Goal: Task Accomplishment & Management: Use online tool/utility

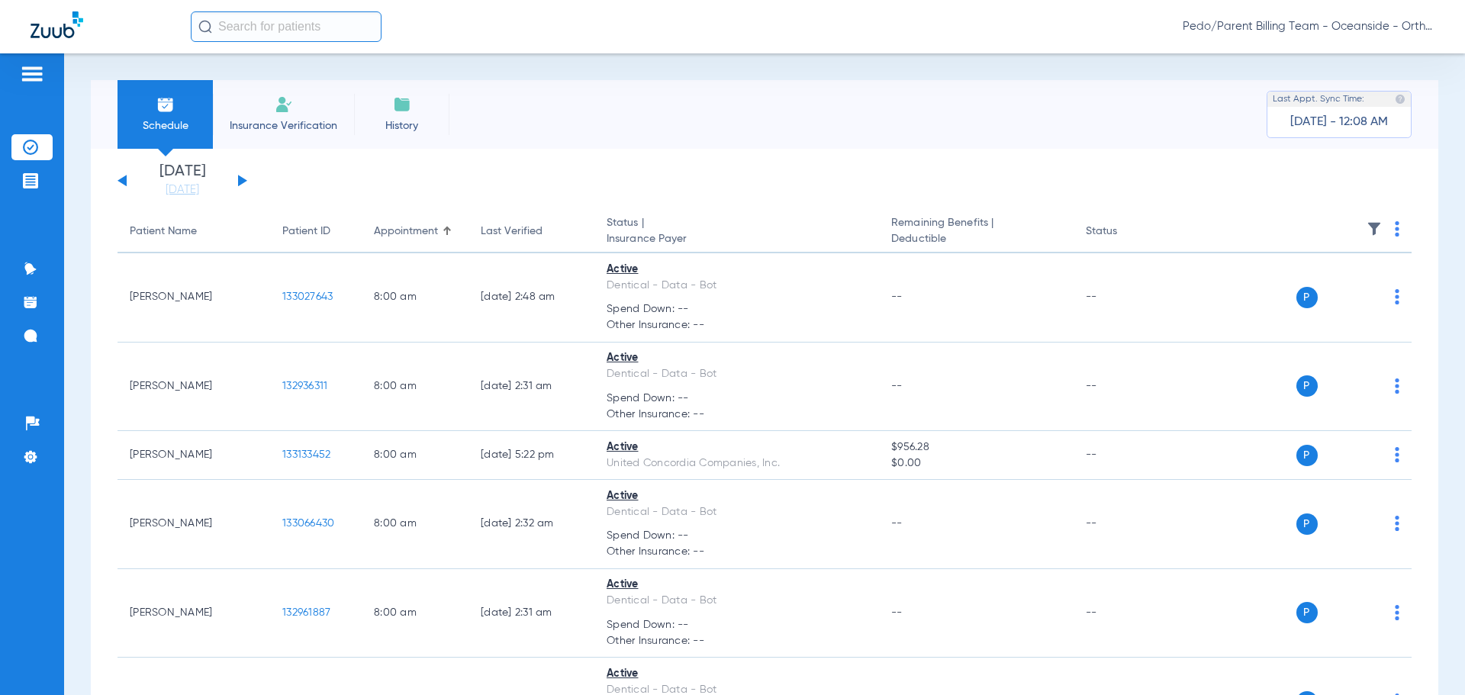
click at [1263, 27] on span "Pedo/Parent Billing Team - Oceanside - Ortho | The Super Dentists" at bounding box center [1309, 26] width 252 height 15
click at [1376, 56] on span "Account Selection" at bounding box center [1376, 54] width 85 height 11
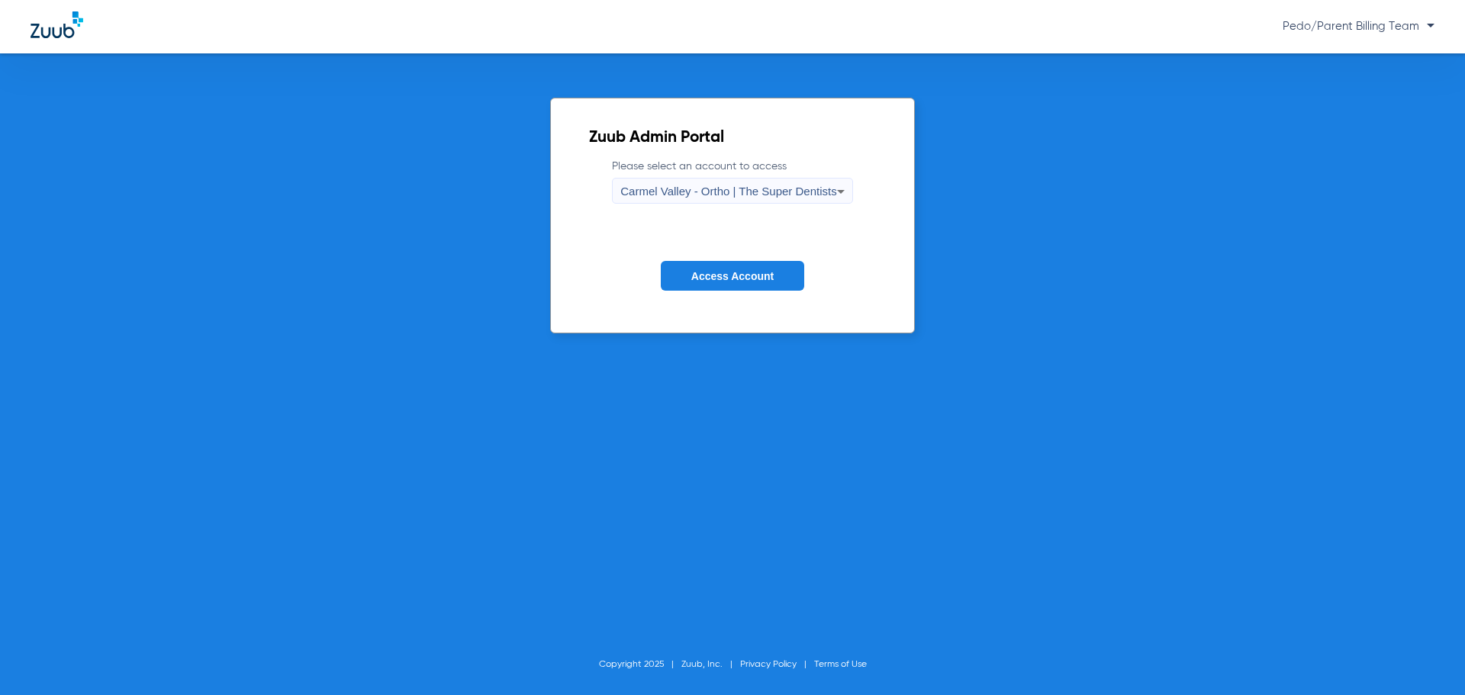
click at [845, 198] on icon at bounding box center [841, 191] width 18 height 18
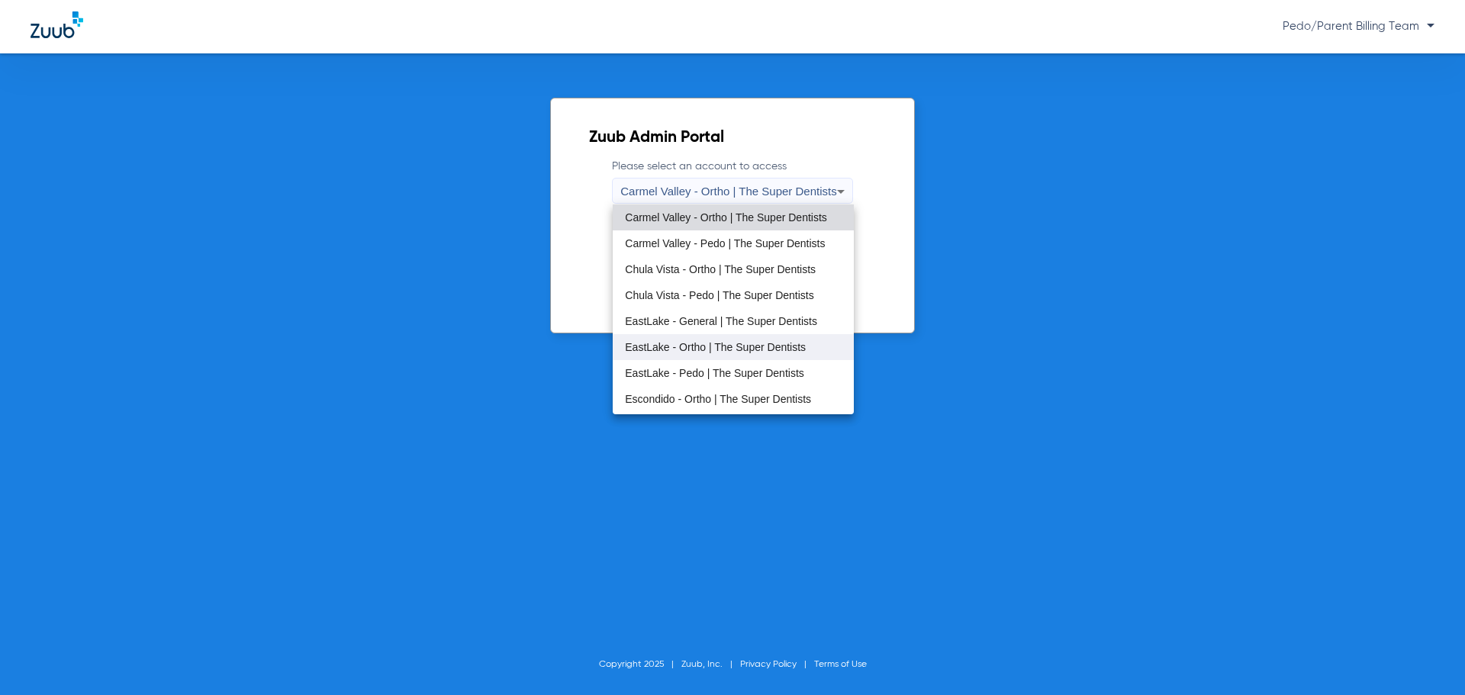
click at [707, 349] on span "EastLake - Ortho | The Super Dentists" at bounding box center [715, 347] width 181 height 11
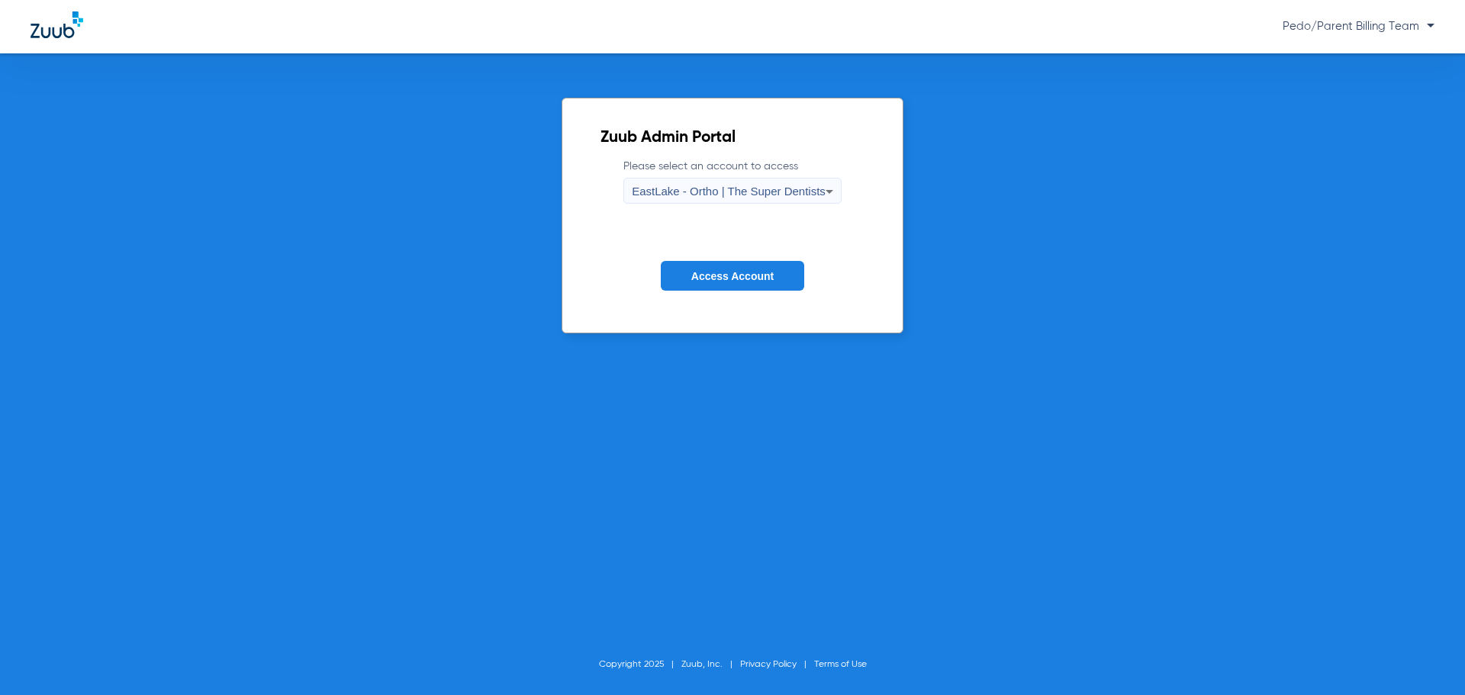
click at [696, 198] on div "EastLake - Ortho | The Super Dentists" at bounding box center [729, 192] width 194 height 26
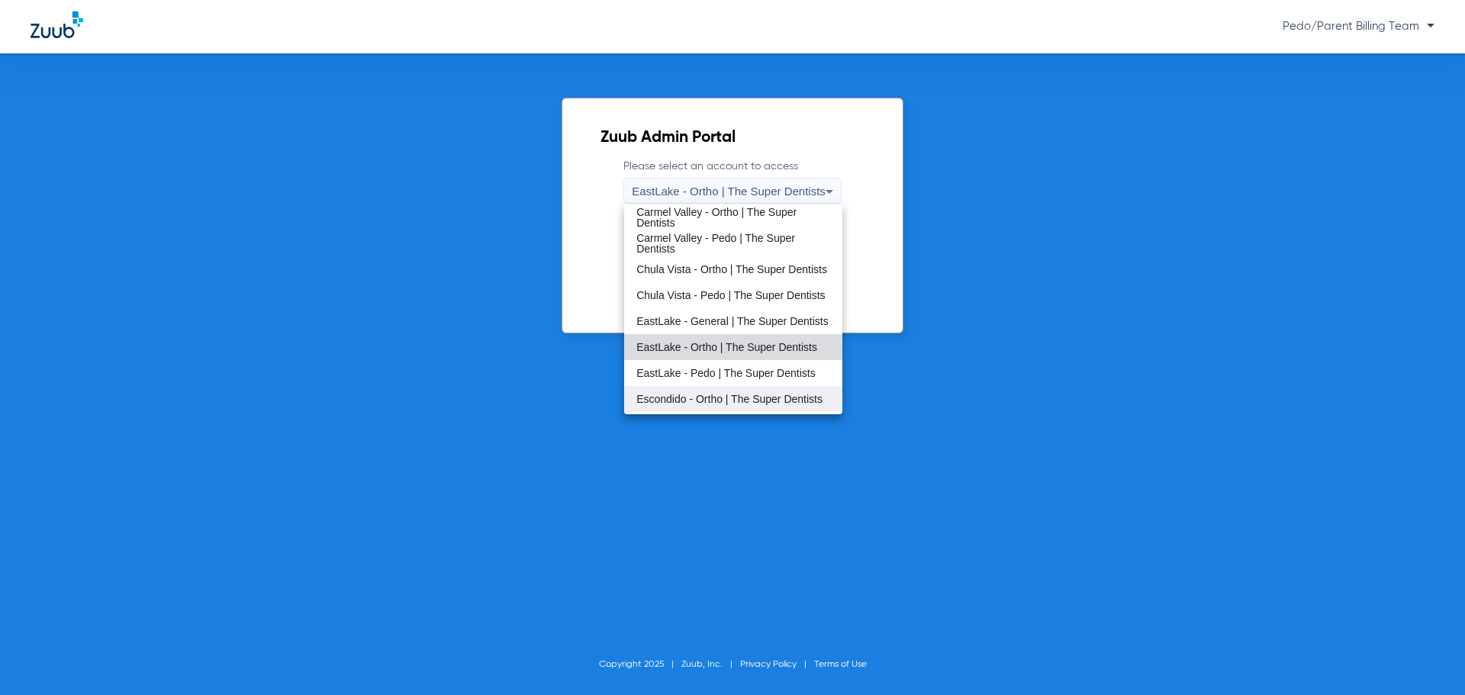
click at [686, 394] on span "Escondido - Ortho | The Super Dentists" at bounding box center [729, 399] width 186 height 11
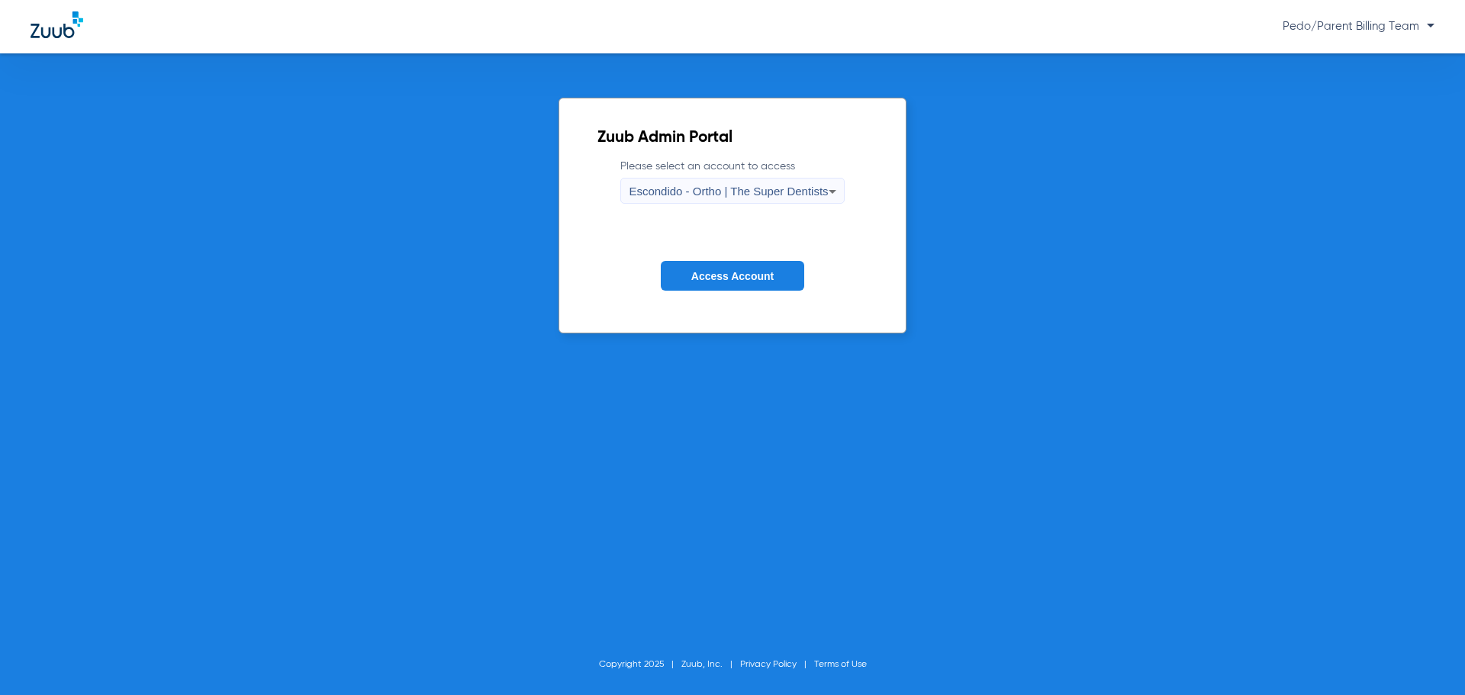
click at [703, 278] on span "Access Account" at bounding box center [732, 276] width 82 height 12
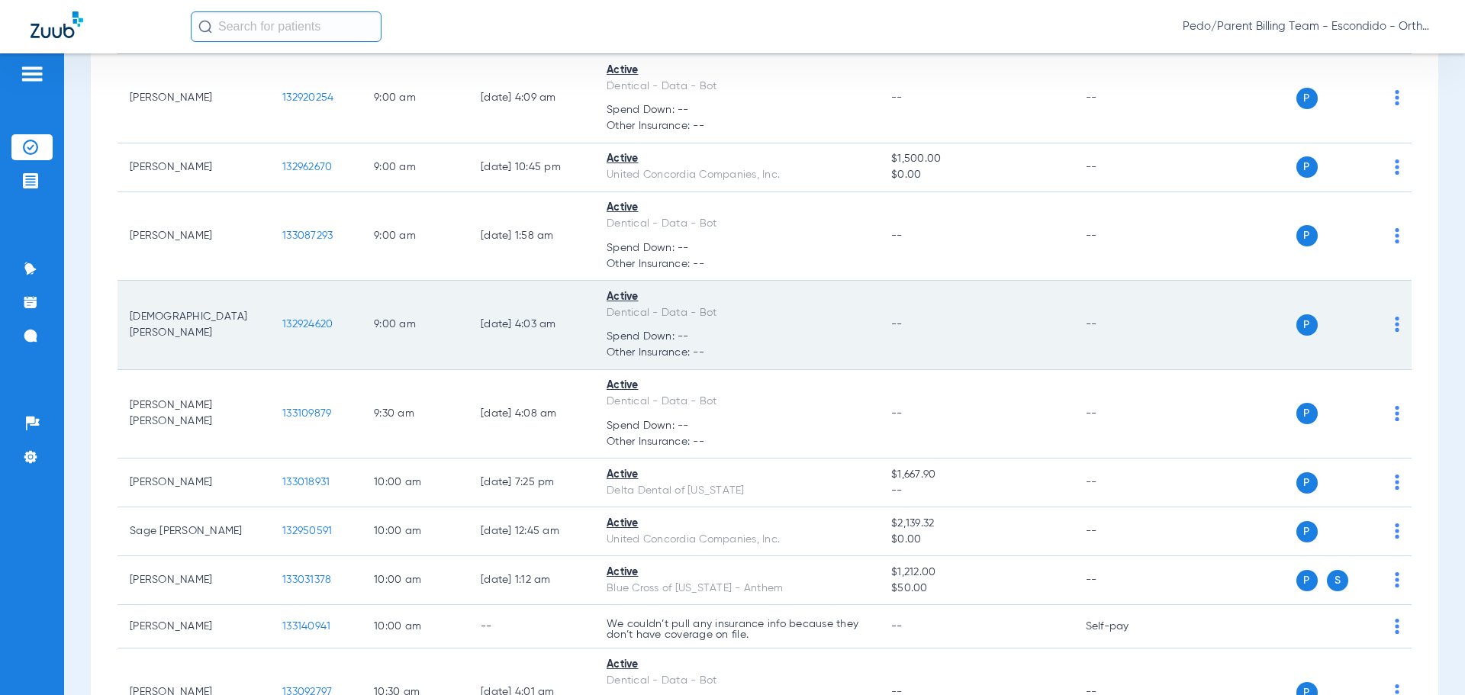
scroll to position [381, 0]
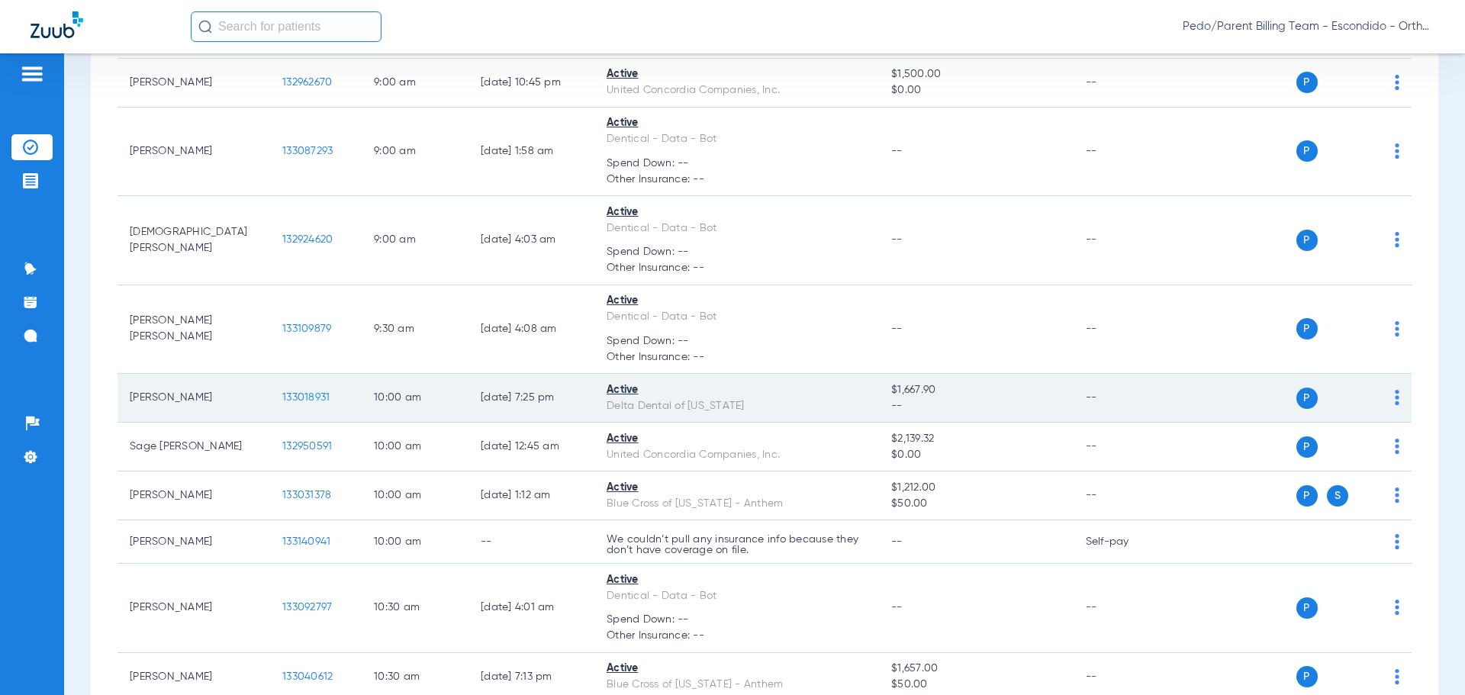
click at [324, 397] on span "133018931" at bounding box center [305, 397] width 47 height 11
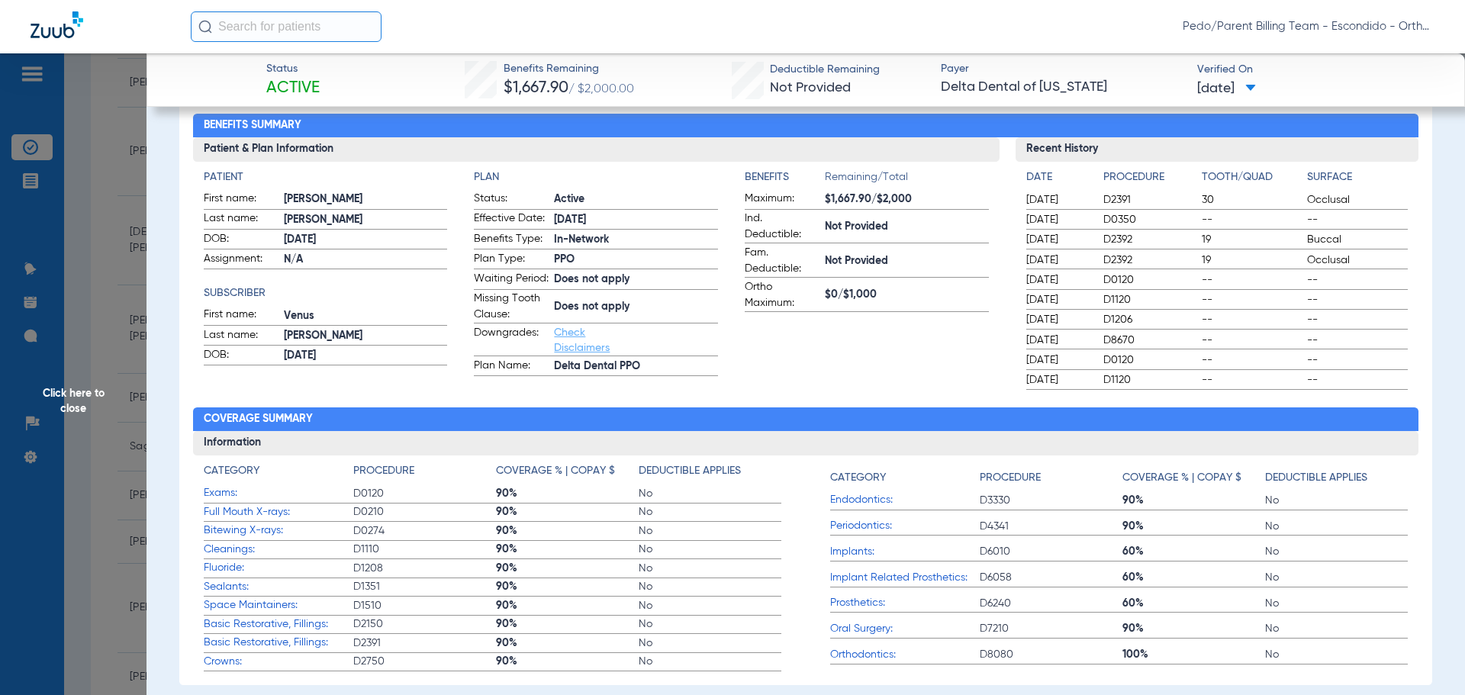
scroll to position [0, 0]
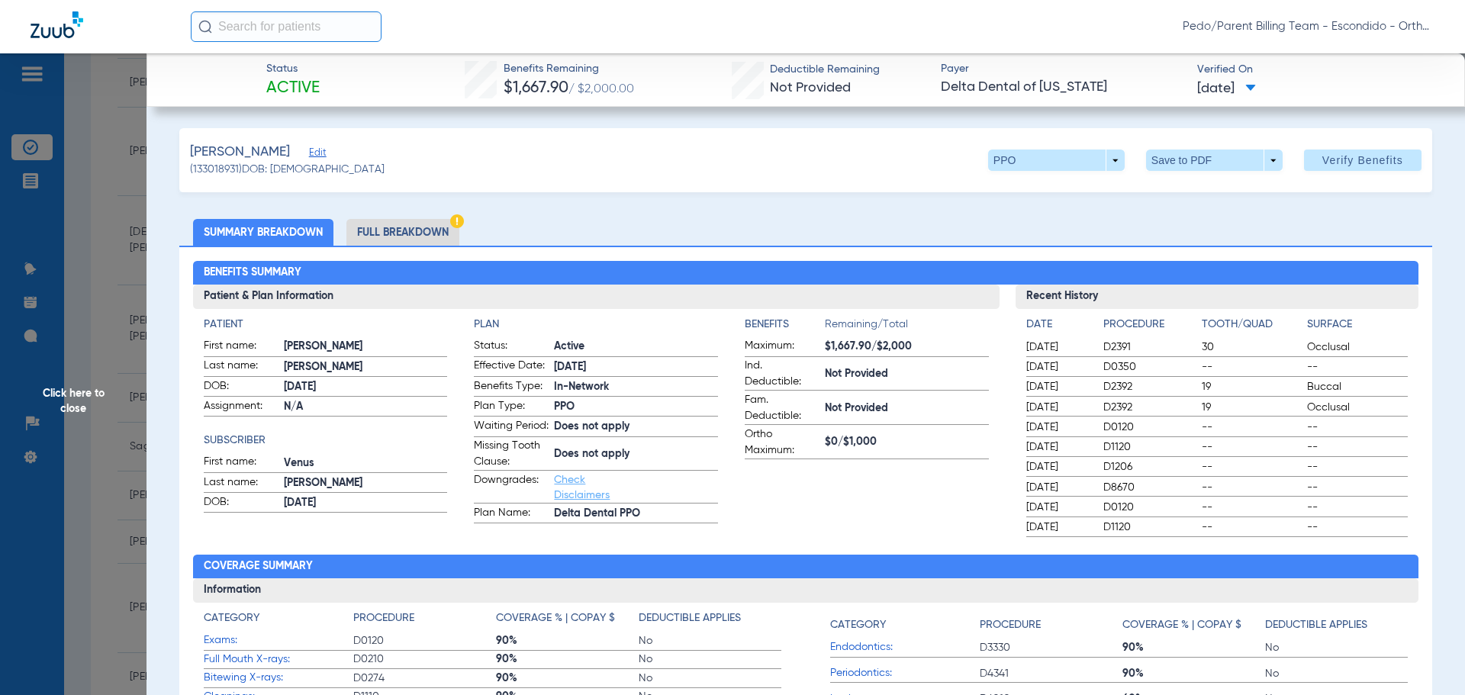
click at [443, 232] on li "Full Breakdown" at bounding box center [402, 232] width 113 height 27
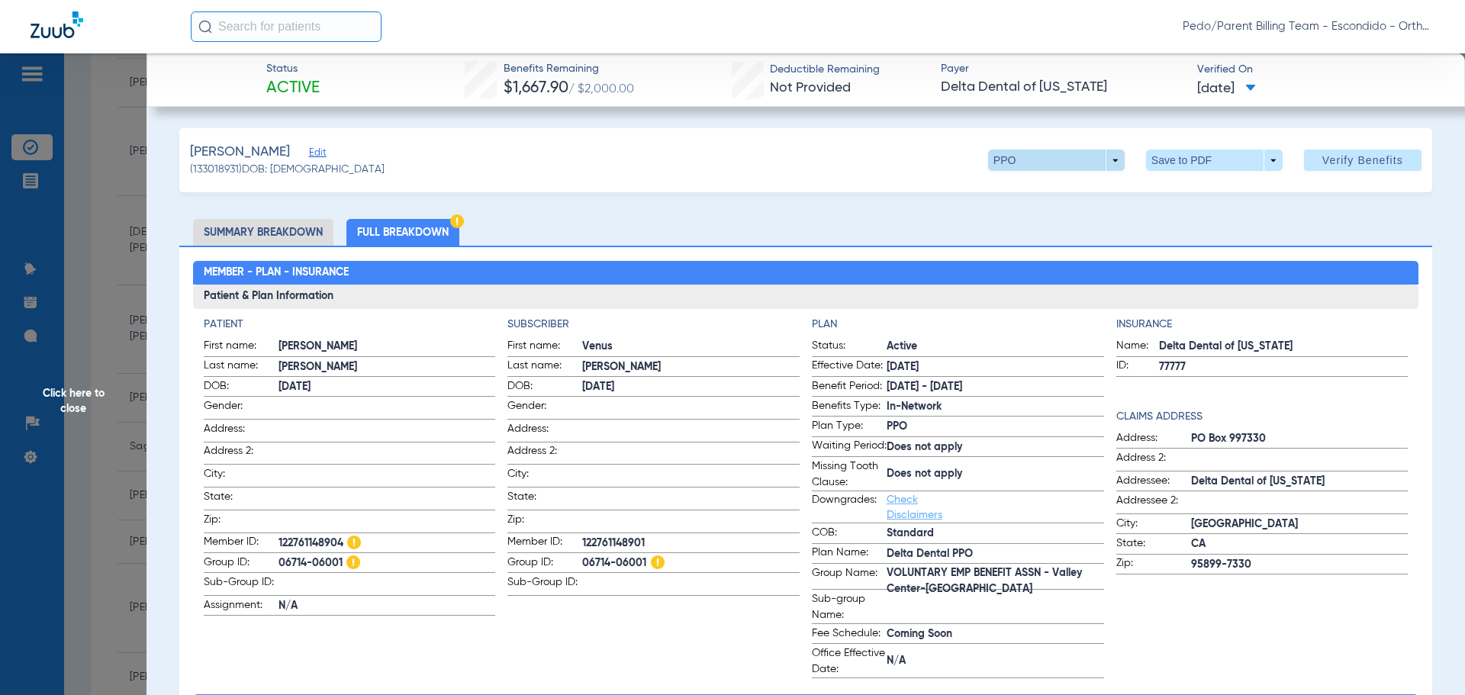
drag, startPoint x: 1125, startPoint y: 159, endPoint x: 1103, endPoint y: 160, distance: 21.4
click at [1123, 159] on div "PPO arrow_drop_down Save to PDF arrow_drop_down Verify Benefits" at bounding box center [1204, 160] width 433 height 21
click at [1095, 160] on span at bounding box center [1056, 160] width 137 height 21
click at [1170, 159] on div at bounding box center [732, 347] width 1465 height 695
click at [1170, 159] on span at bounding box center [1214, 160] width 137 height 21
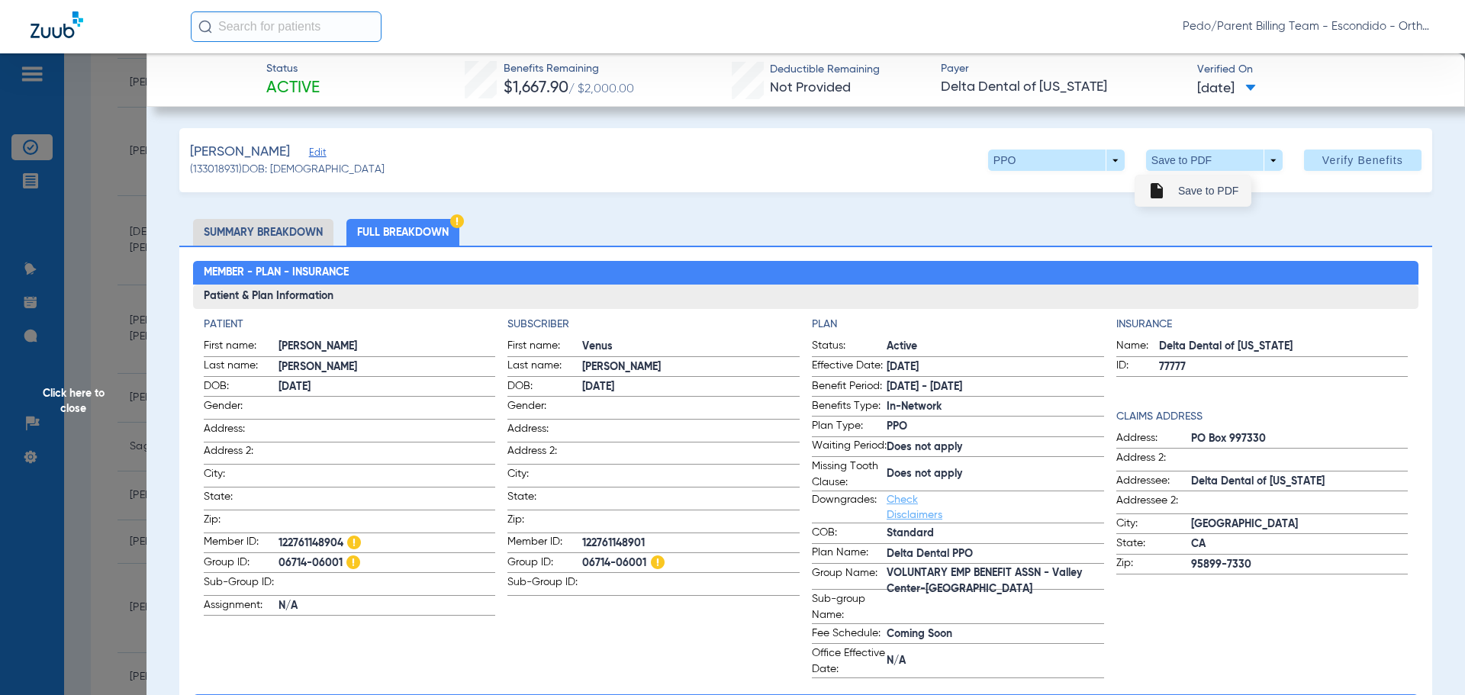
click at [1198, 198] on button "insert_drive_file Save to PDF" at bounding box center [1192, 190] width 115 height 31
click at [107, 272] on span "Click here to close" at bounding box center [73, 400] width 146 height 695
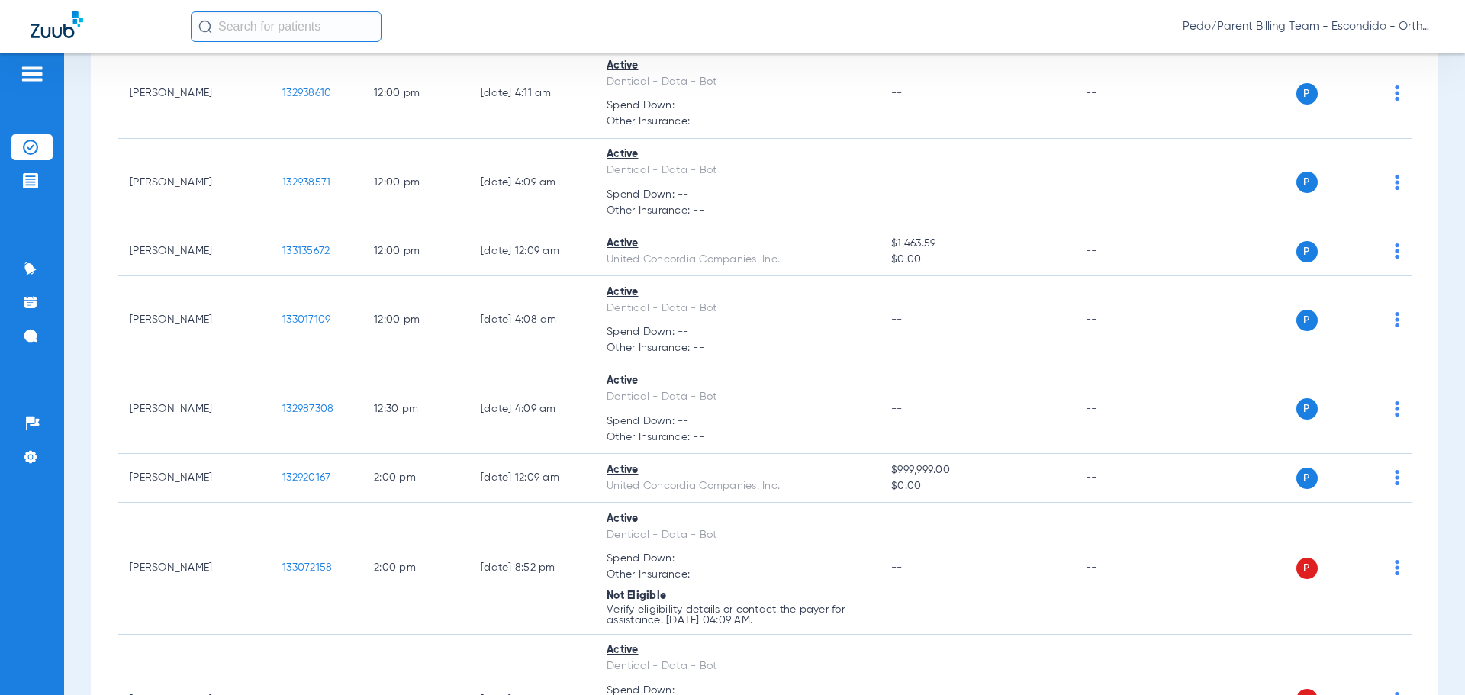
scroll to position [1831, 0]
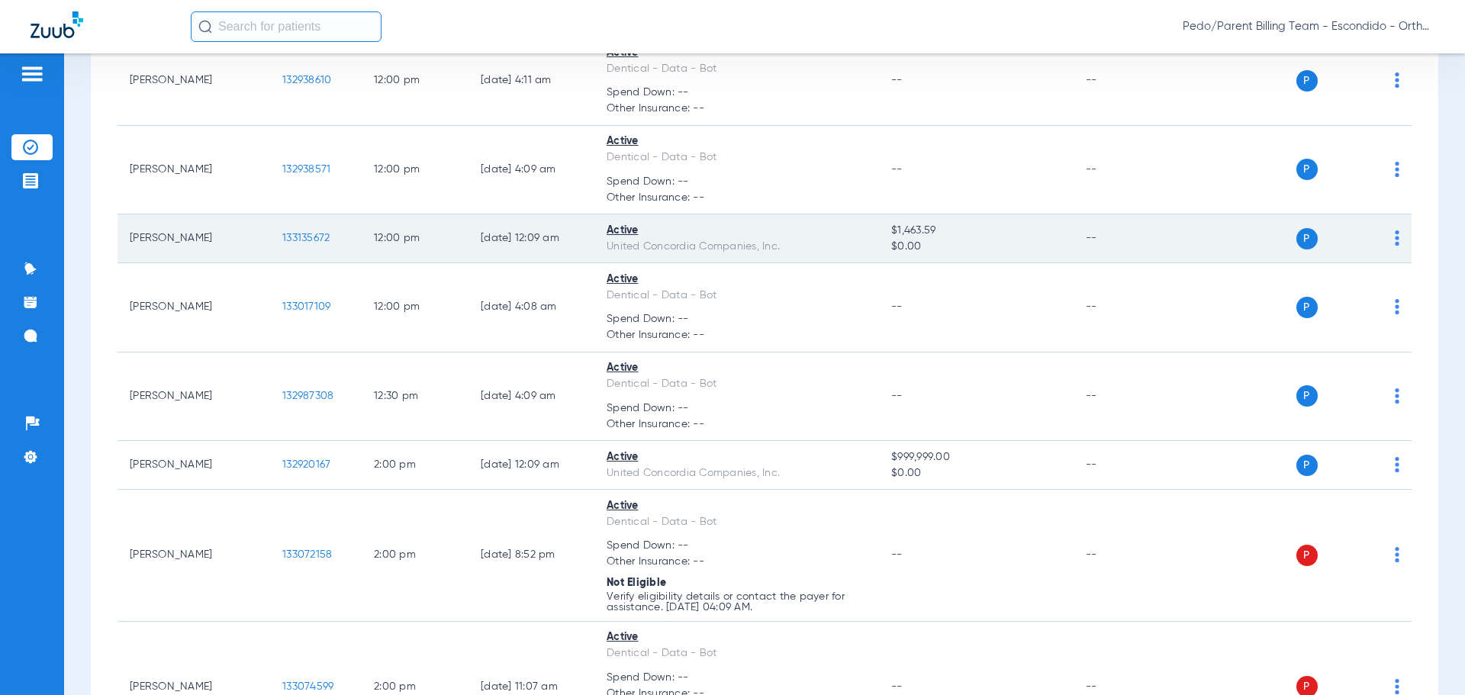
click at [296, 237] on span "133135672" at bounding box center [305, 238] width 47 height 11
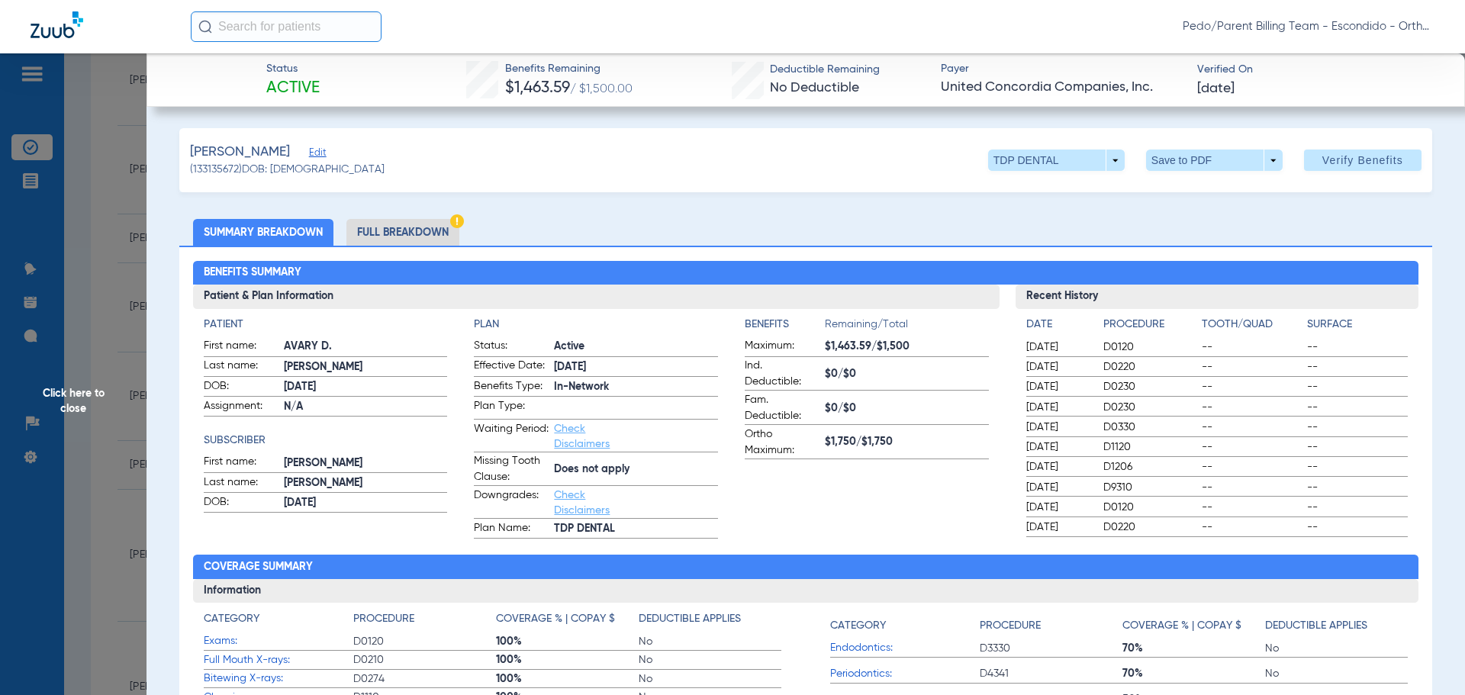
click at [408, 219] on li "Full Breakdown" at bounding box center [402, 232] width 113 height 27
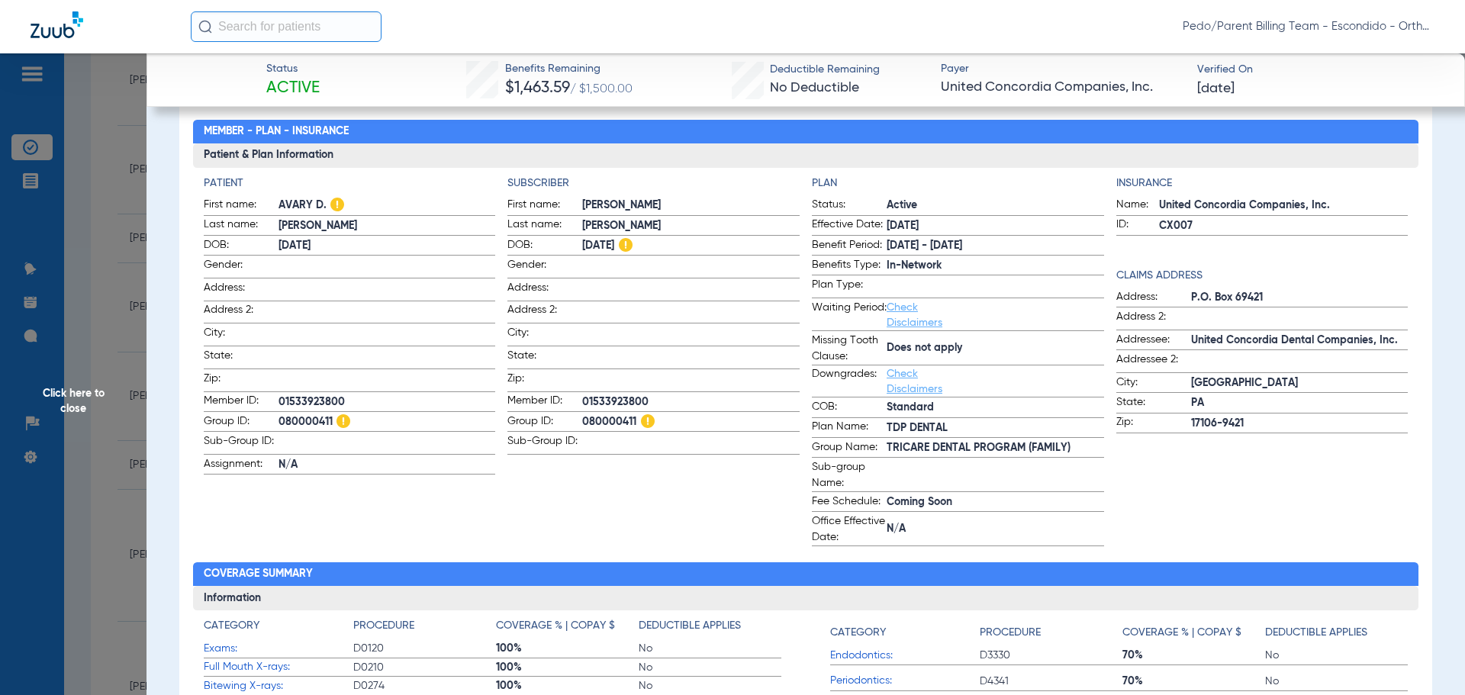
scroll to position [0, 0]
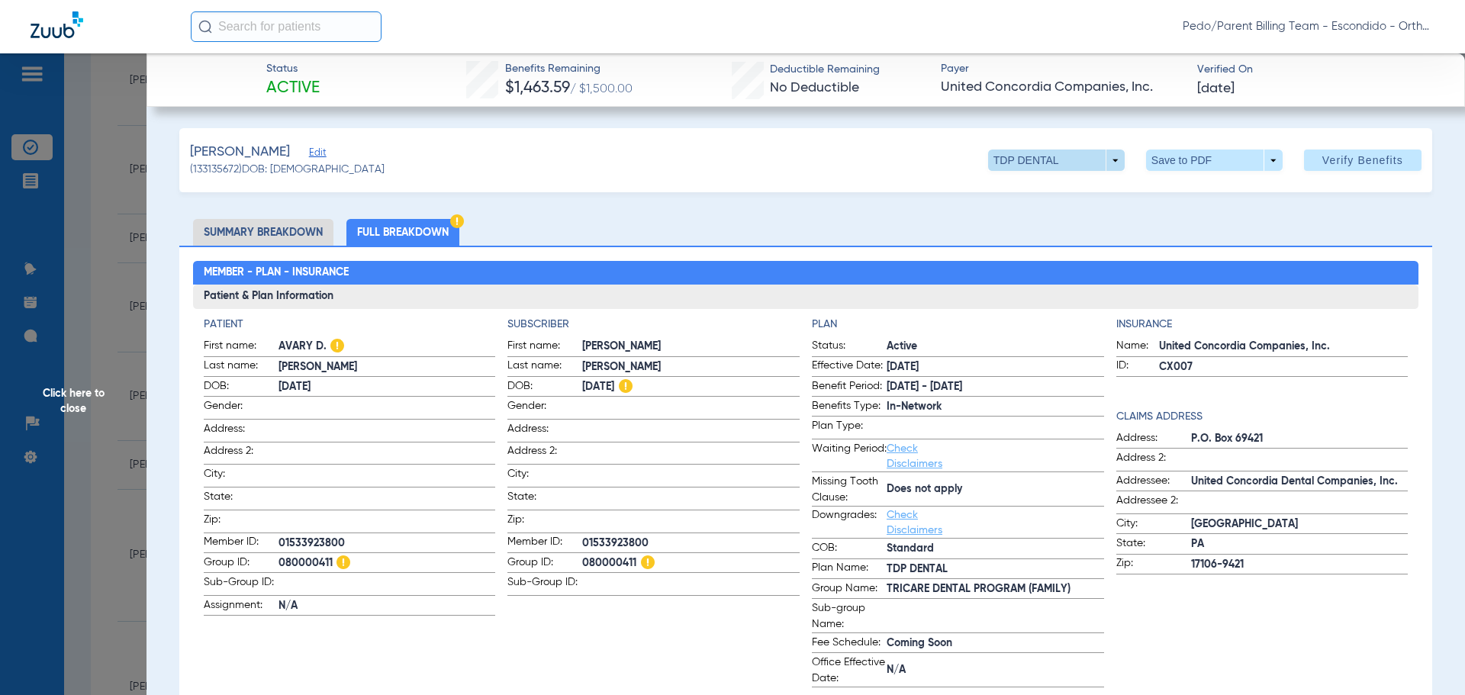
click at [1080, 169] on span at bounding box center [1056, 160] width 137 height 21
click at [1175, 163] on div at bounding box center [732, 347] width 1465 height 695
click at [1176, 161] on span at bounding box center [1214, 160] width 137 height 21
click at [1194, 189] on span "Save to PDF" at bounding box center [1208, 190] width 60 height 11
click at [86, 266] on span "Click here to close" at bounding box center [73, 400] width 146 height 695
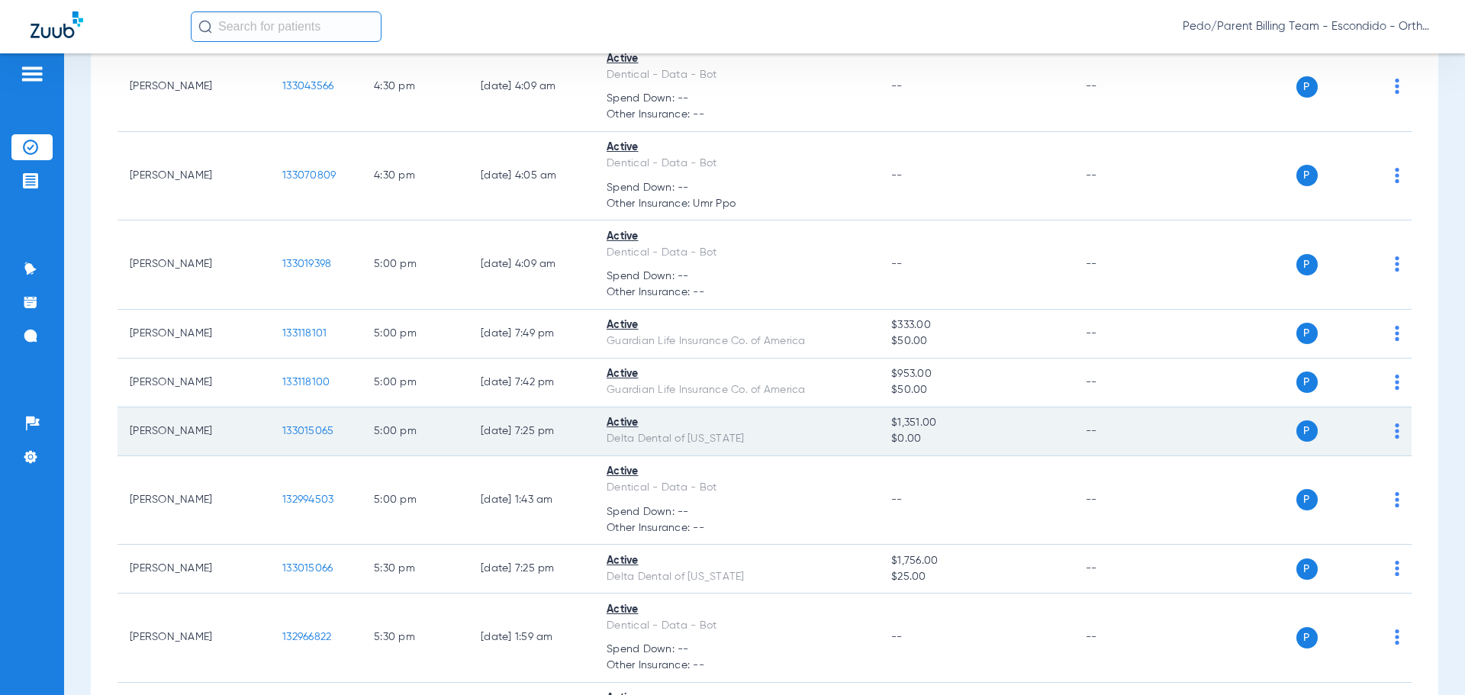
scroll to position [3815, 0]
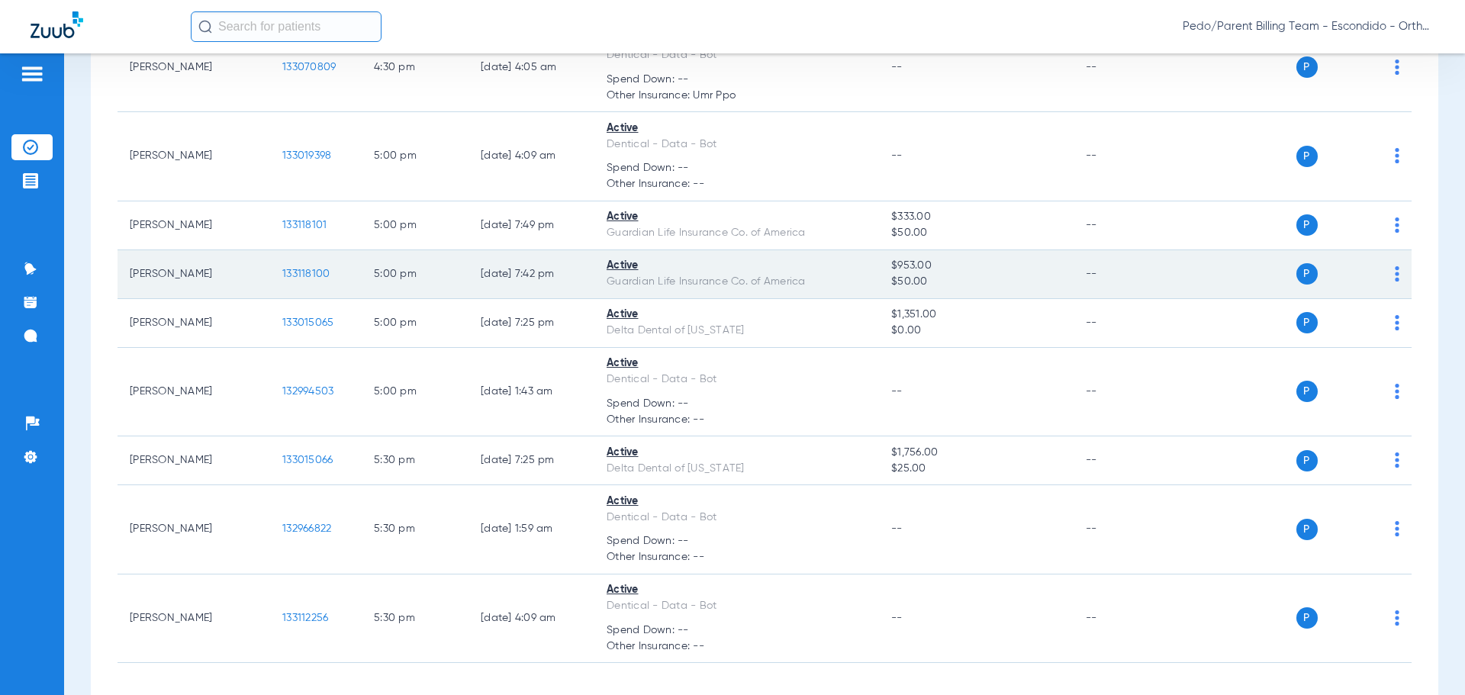
click at [299, 274] on span "133118100" at bounding box center [305, 274] width 47 height 11
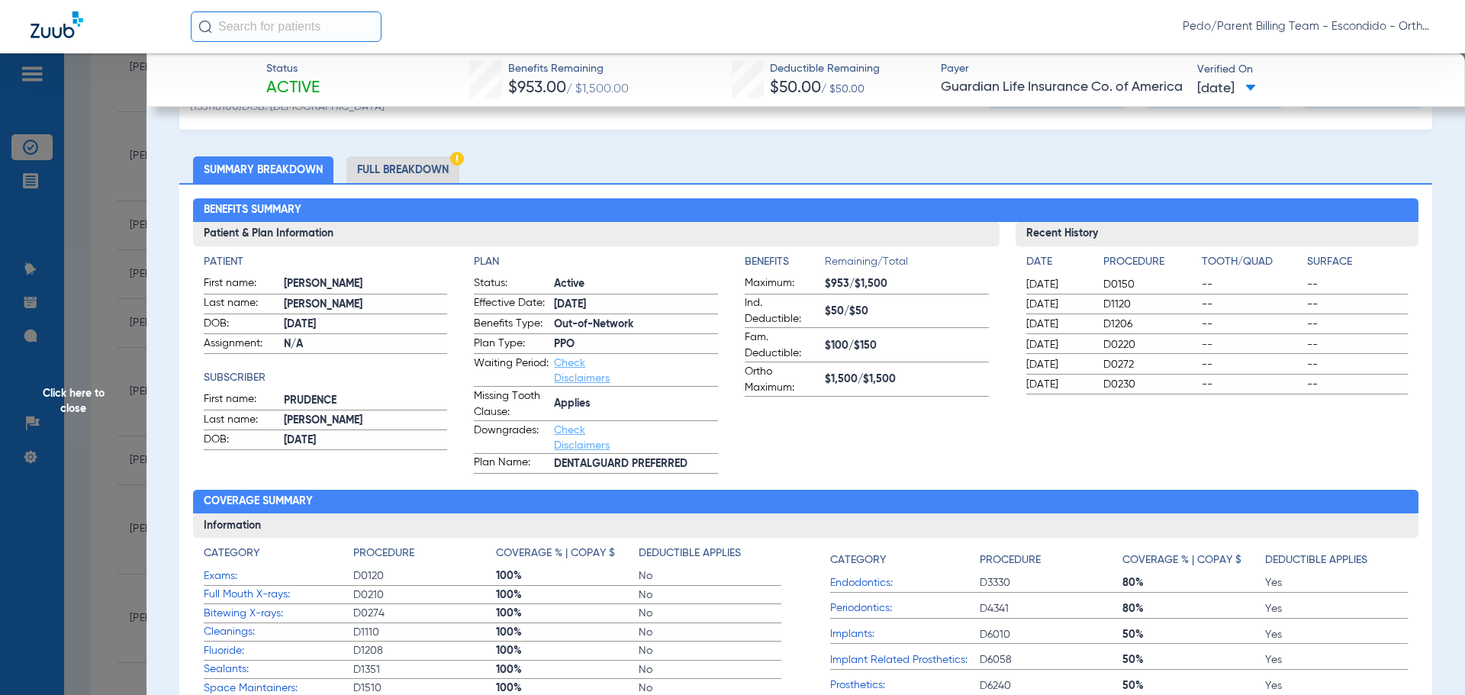
scroll to position [0, 0]
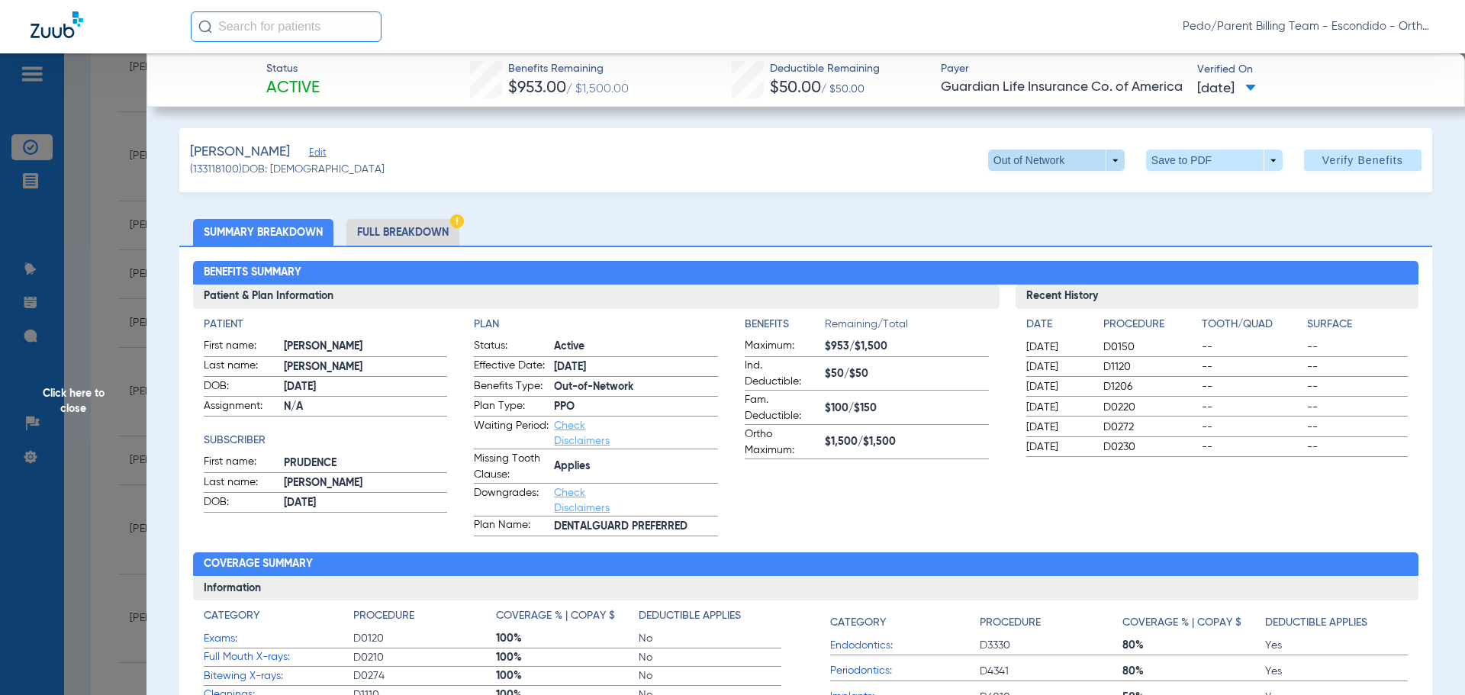
click at [1060, 161] on span at bounding box center [1056, 160] width 37 height 37
click at [1208, 158] on div at bounding box center [732, 347] width 1465 height 695
click at [1196, 158] on span at bounding box center [1214, 160] width 37 height 37
click at [1192, 188] on span "Save to PDF" at bounding box center [1208, 190] width 60 height 11
click at [133, 224] on span "Click here to close" at bounding box center [73, 400] width 146 height 695
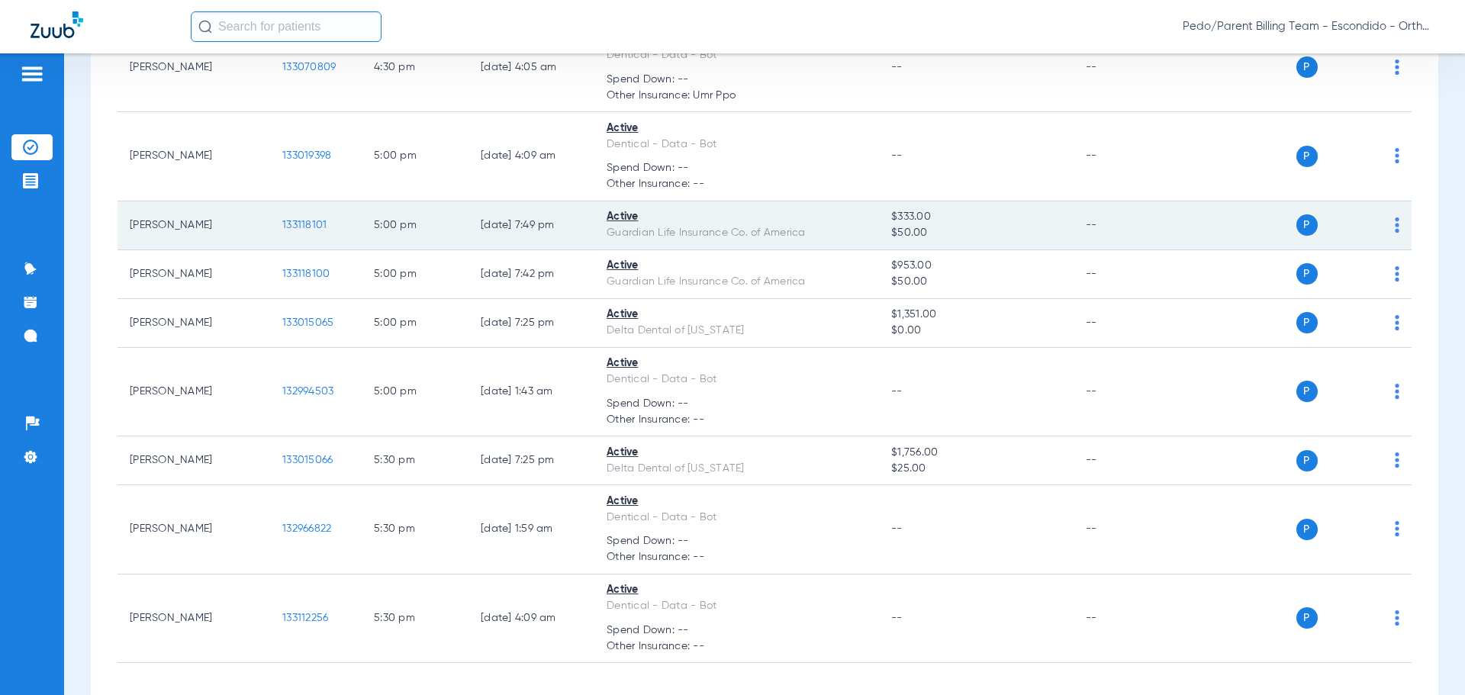
click at [306, 228] on span "133118101" at bounding box center [304, 225] width 44 height 11
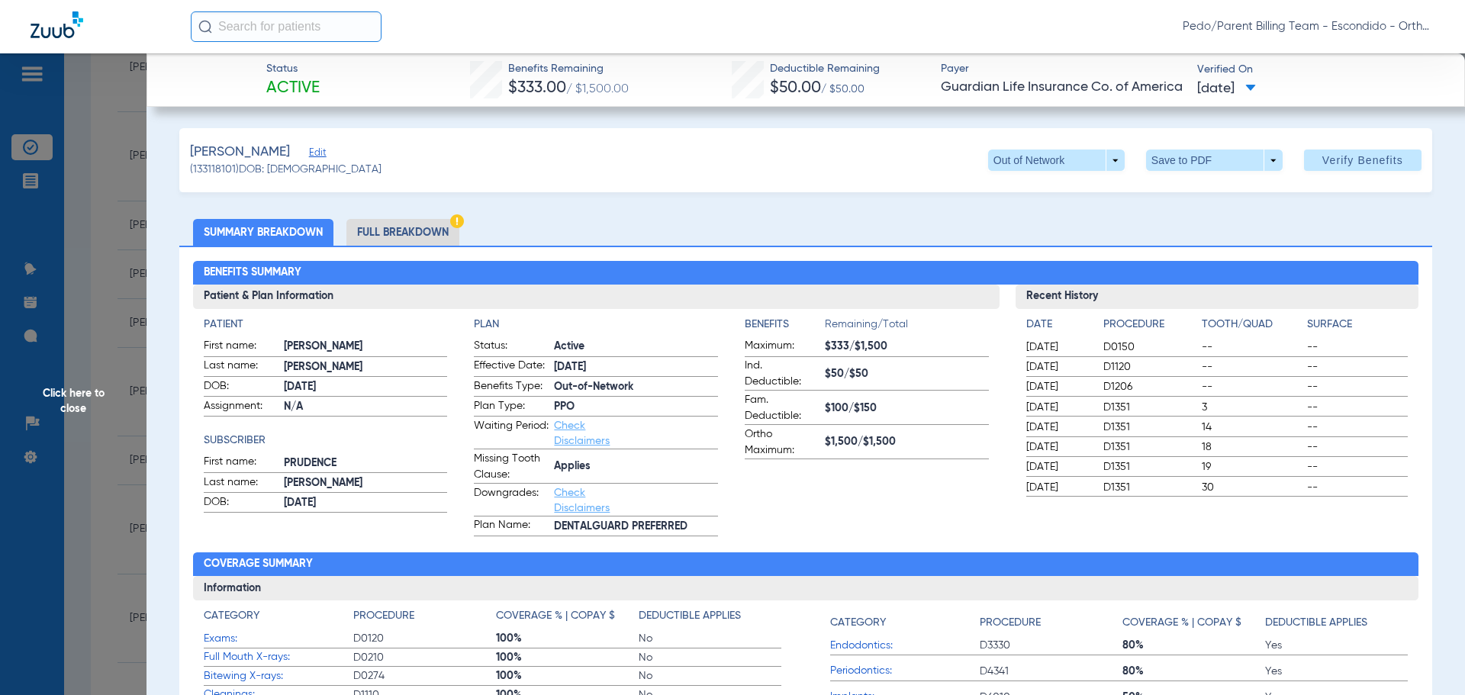
click at [434, 225] on li "Full Breakdown" at bounding box center [402, 232] width 113 height 27
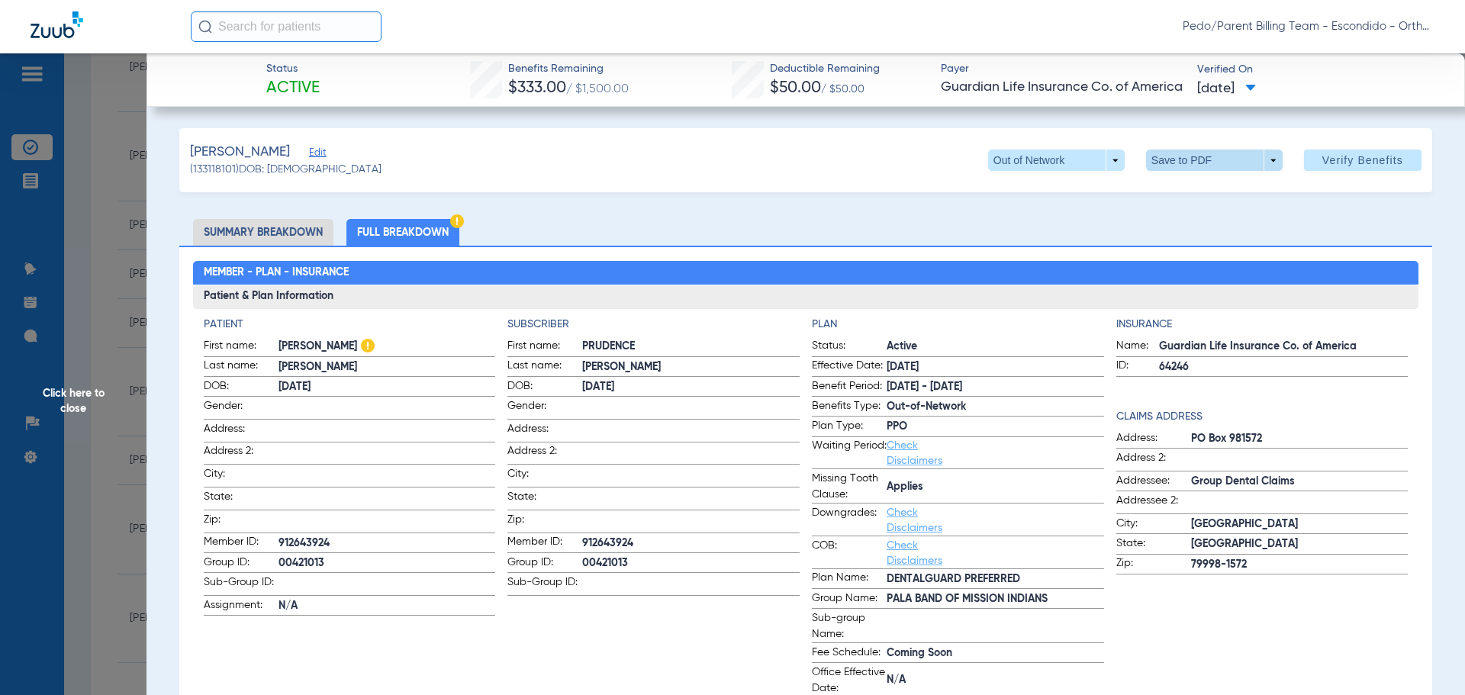
click at [1196, 166] on span at bounding box center [1214, 160] width 37 height 37
click at [1080, 169] on div at bounding box center [732, 347] width 1465 height 695
click at [1080, 165] on span at bounding box center [1056, 160] width 137 height 21
click at [1093, 204] on div "In Network Out of Network" at bounding box center [1105, 204] width 256 height 66
click at [1326, 163] on div at bounding box center [732, 347] width 1465 height 695
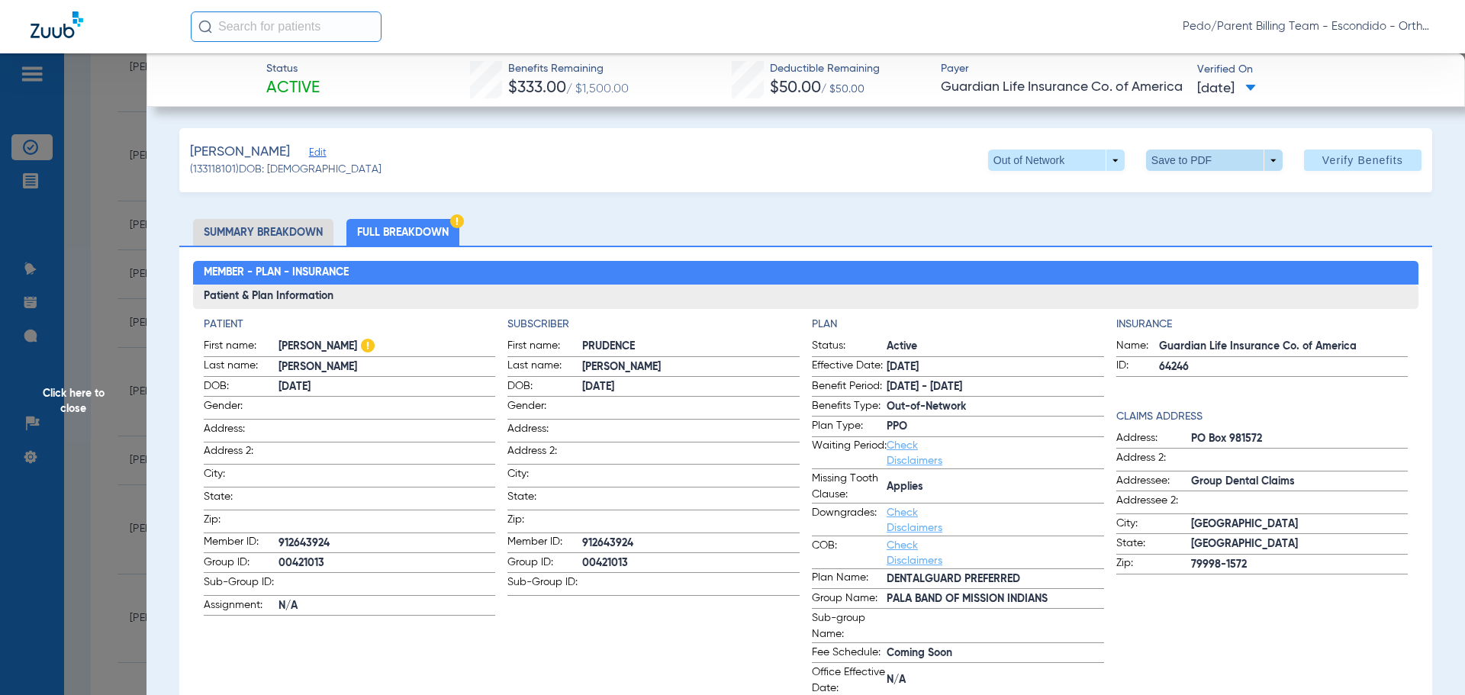
click at [1203, 163] on span at bounding box center [1214, 160] width 37 height 37
click at [1198, 195] on span "Save to PDF" at bounding box center [1208, 190] width 60 height 11
